Goal: Task Accomplishment & Management: Complete application form

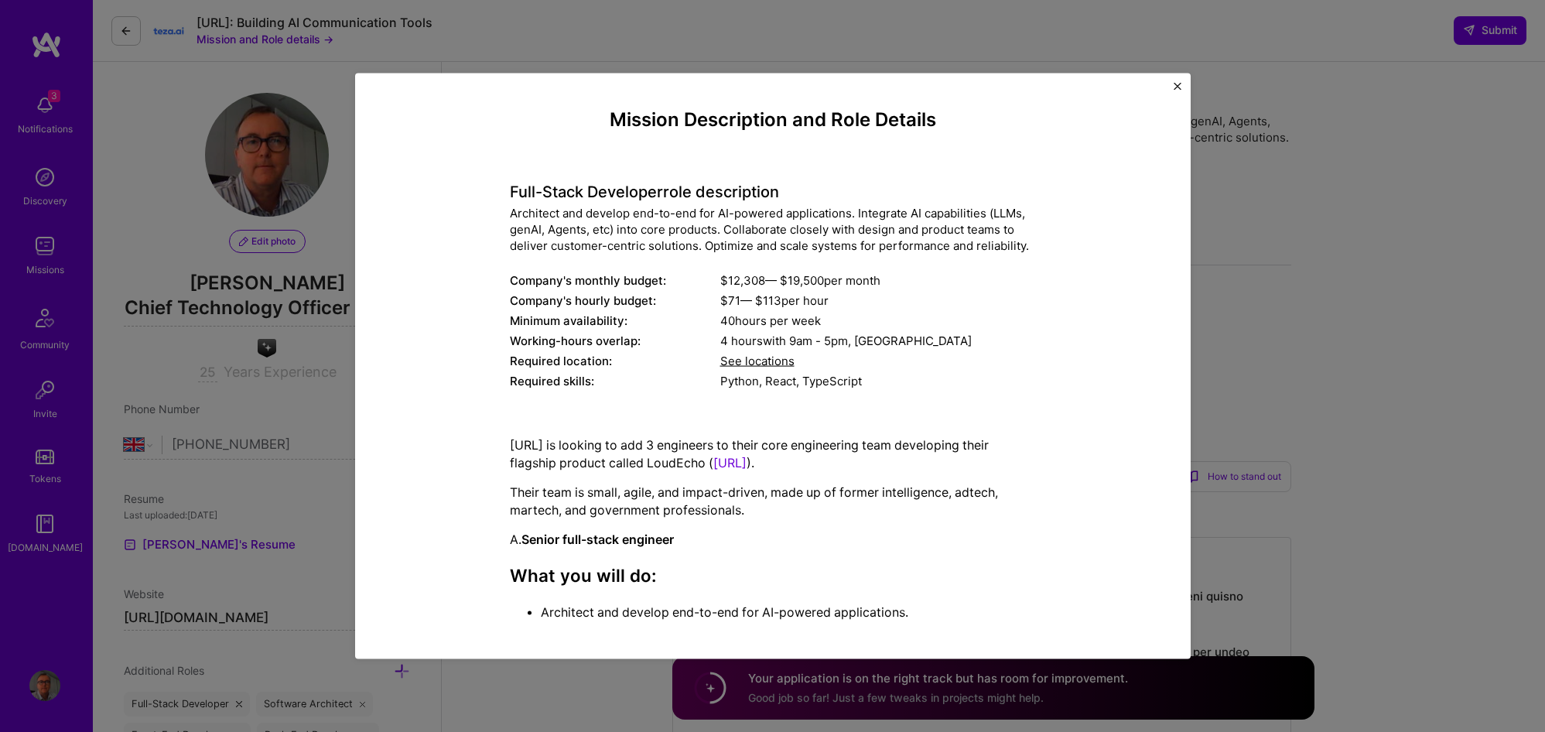
select select "GB"
click at [1173, 85] on div "Mission Description and Role Details Full-Stack Developer role description Arch…" at bounding box center [772, 366] width 835 height 586
click at [1175, 84] on img "Close" at bounding box center [1177, 87] width 8 height 8
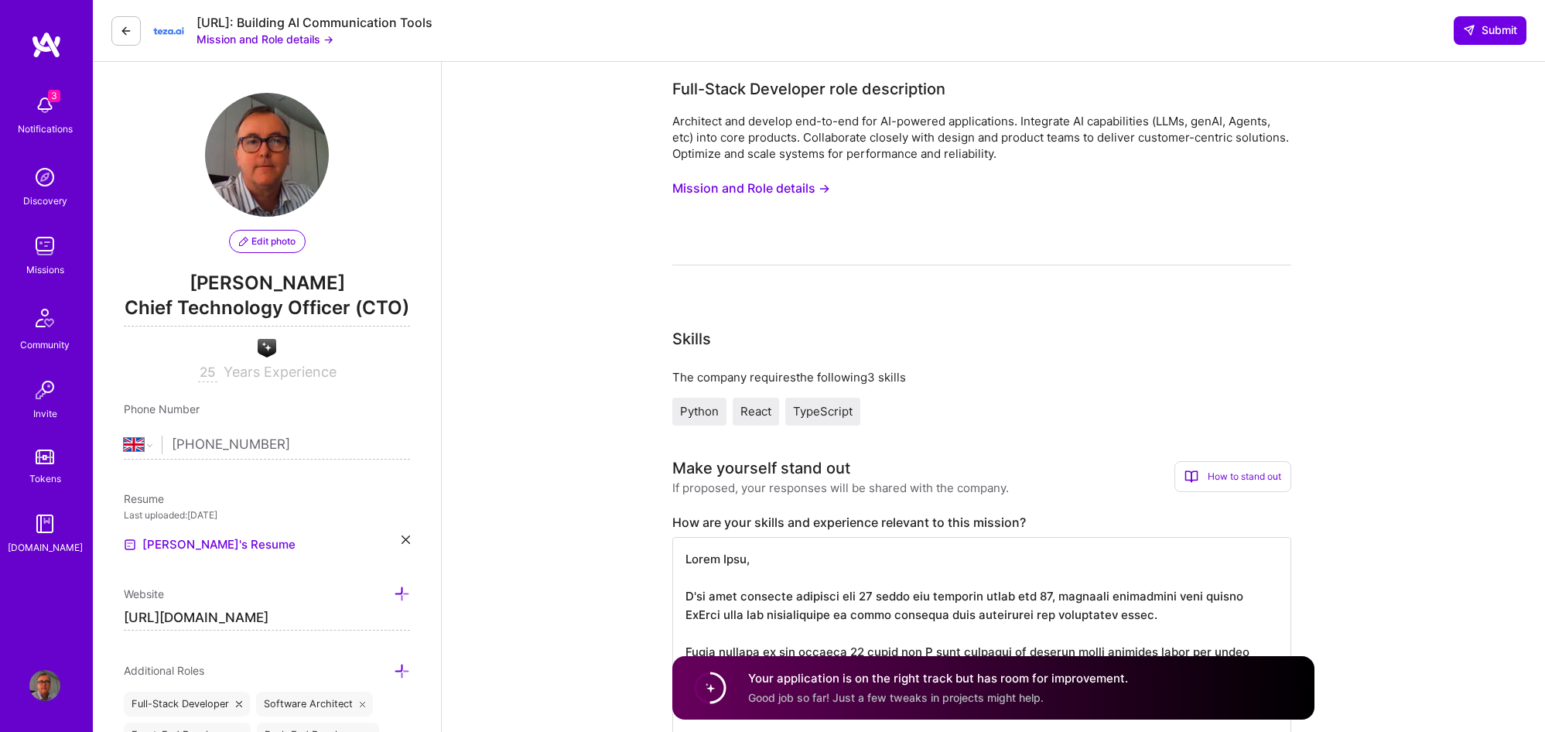
click at [38, 107] on img at bounding box center [44, 105] width 31 height 31
click at [41, 106] on div "3 Notifications Discovery Missions Community Invite Tokens [DOMAIN_NAME]" at bounding box center [46, 321] width 93 height 469
click at [41, 106] on img at bounding box center [44, 105] width 31 height 31
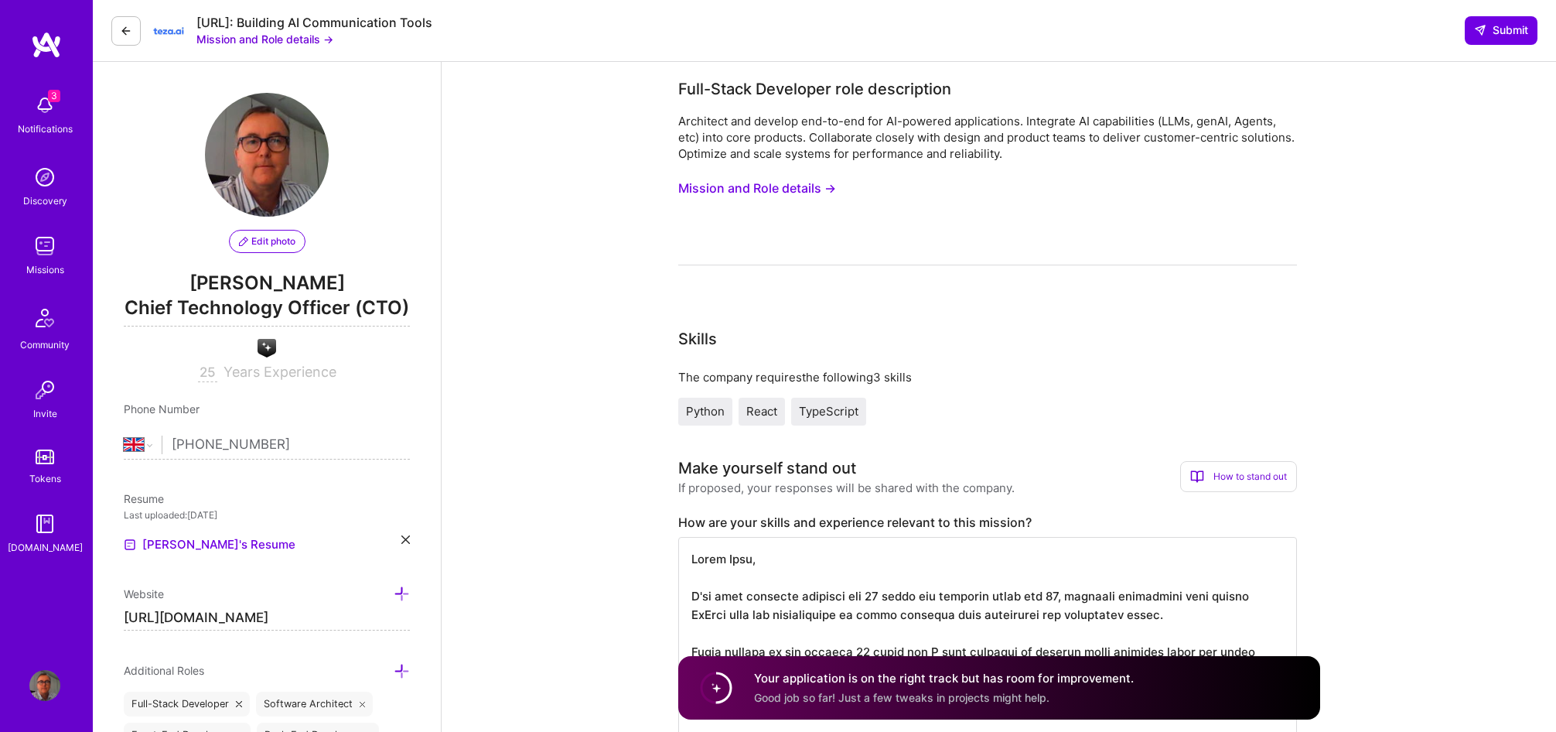
click at [41, 106] on div "3 Notifications Discovery Missions Community Invite Tokens [DOMAIN_NAME]" at bounding box center [46, 321] width 93 height 469
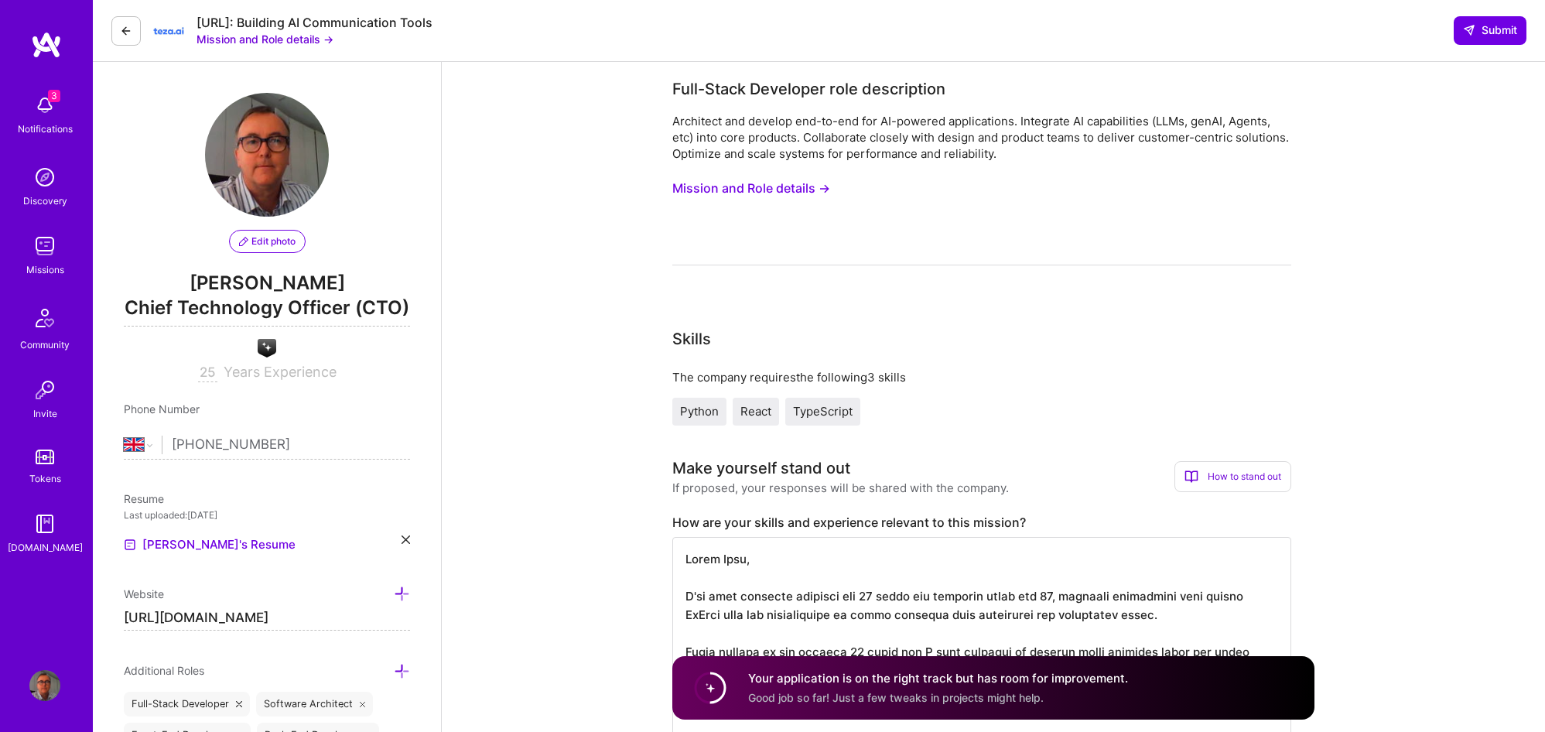
click at [51, 251] on img at bounding box center [44, 245] width 31 height 31
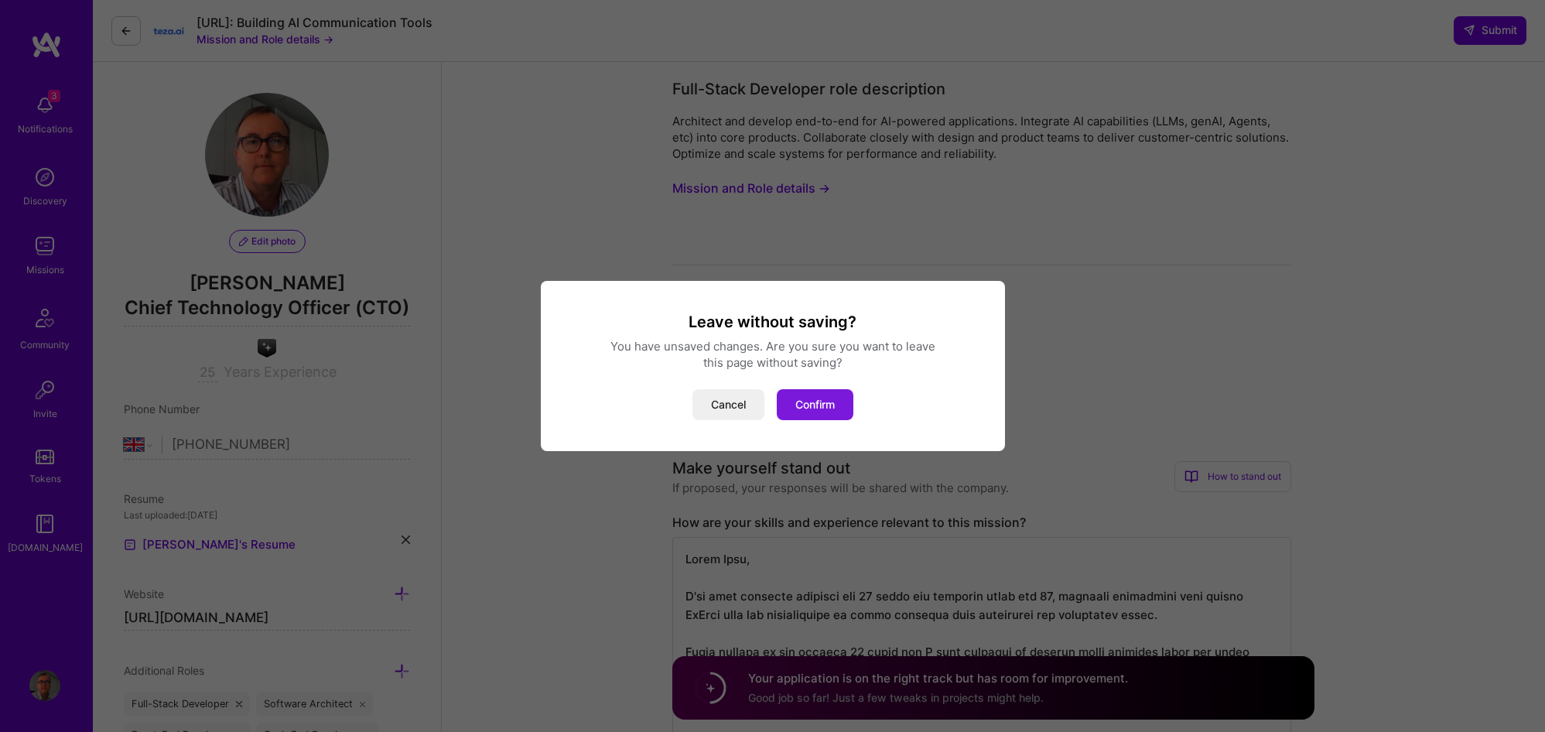
click at [824, 405] on button "Confirm" at bounding box center [815, 404] width 77 height 31
